Goal: Transaction & Acquisition: Purchase product/service

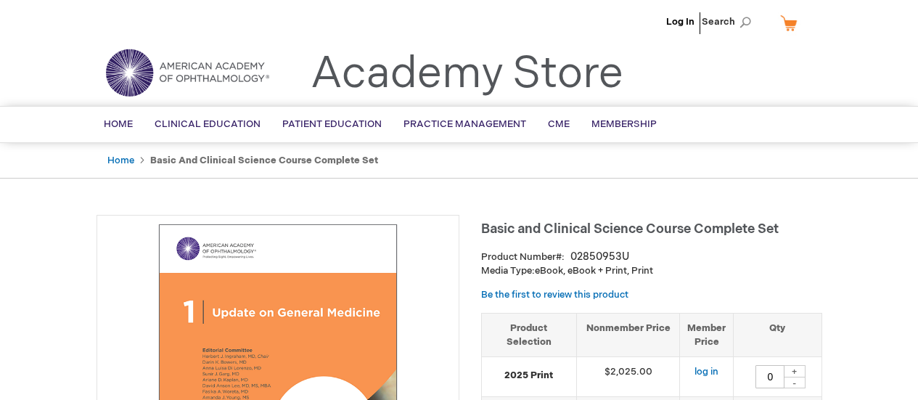
type input "0"
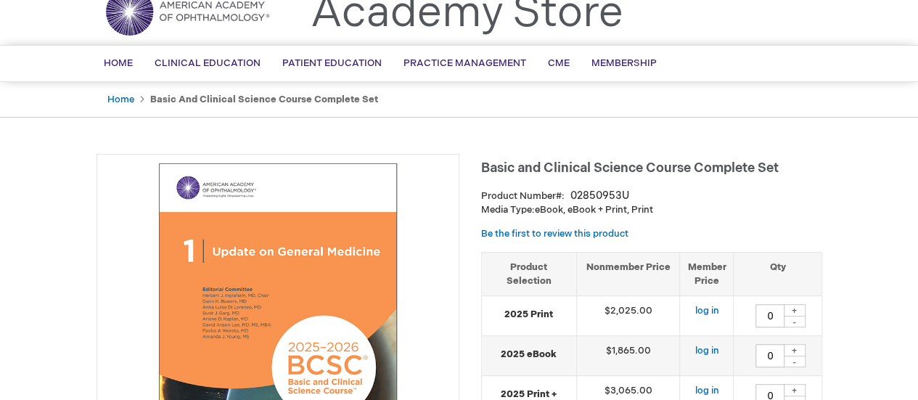
scroll to position [60, 0]
click at [111, 102] on link "Home" at bounding box center [120, 100] width 27 height 12
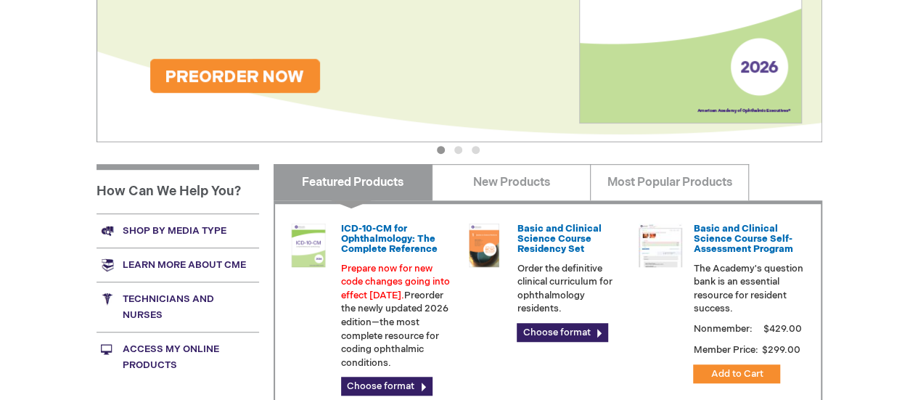
scroll to position [350, 0]
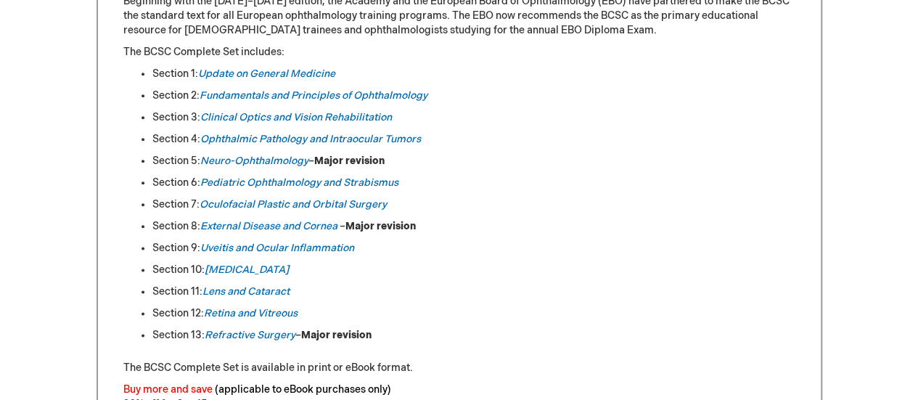
scroll to position [795, 0]
click at [263, 288] on em "Lens and Cataract" at bounding box center [245, 290] width 87 height 12
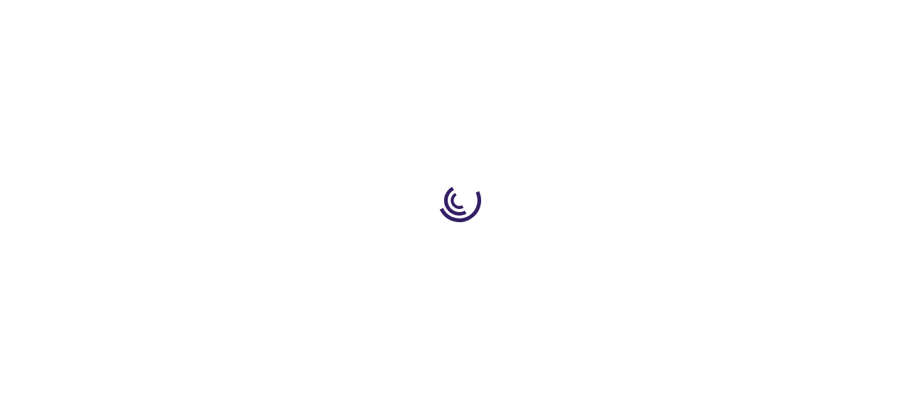
type input "0"
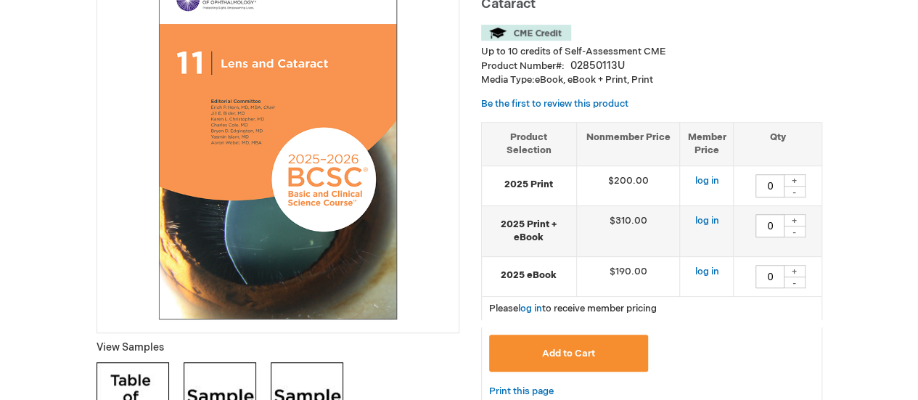
scroll to position [182, 0]
